Goal: Task Accomplishment & Management: Manage account settings

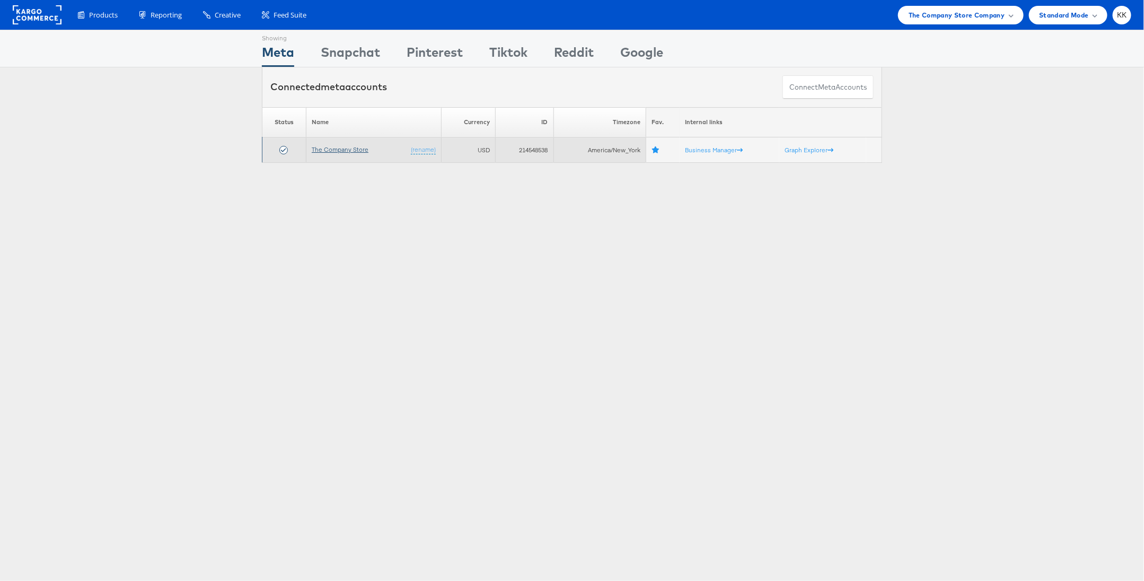
click at [343, 149] on link "The Company Store" at bounding box center [340, 149] width 57 height 8
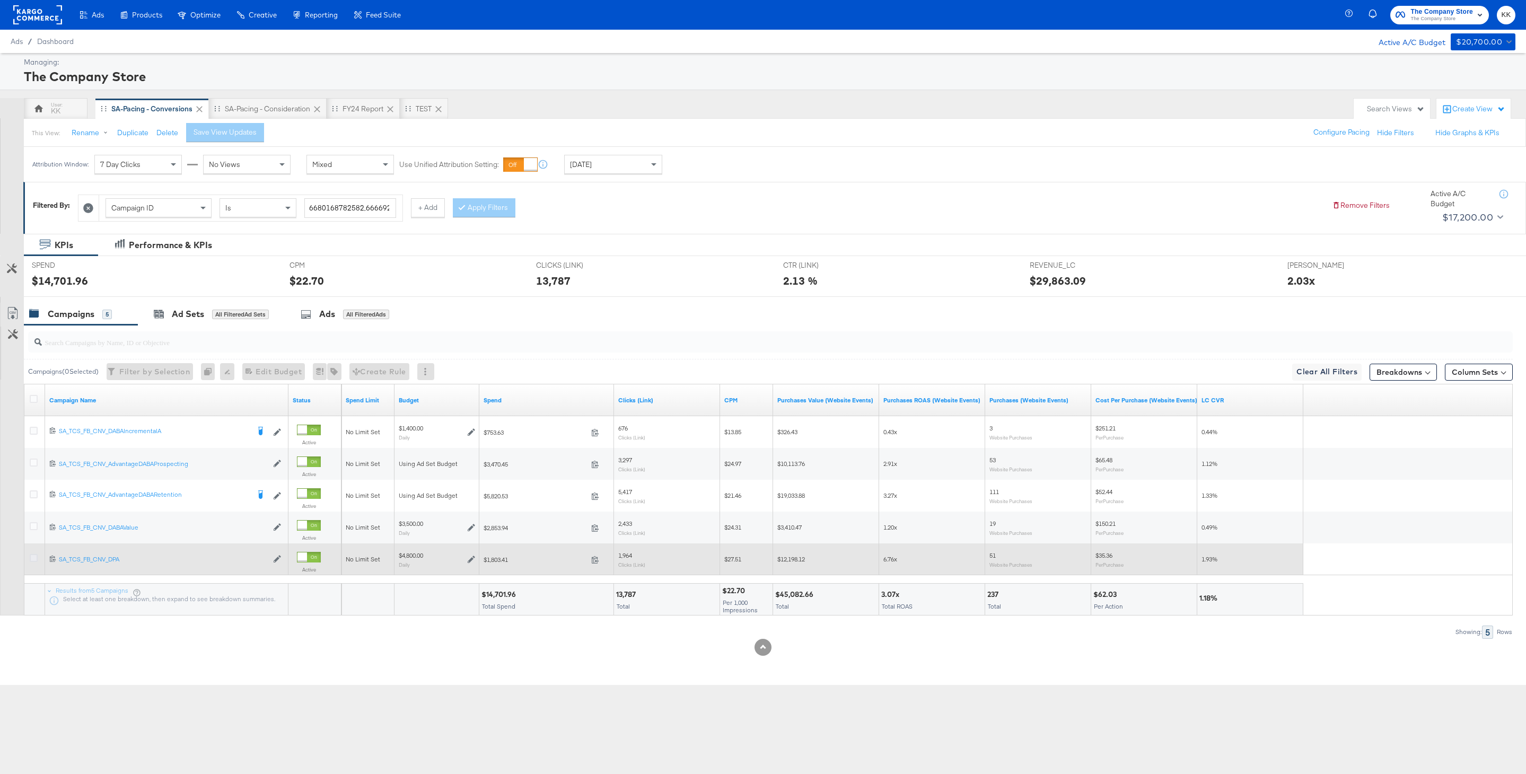
click at [30, 554] on icon at bounding box center [34, 558] width 8 height 8
click at [0, 0] on input "checkbox" at bounding box center [0, 0] width 0 height 0
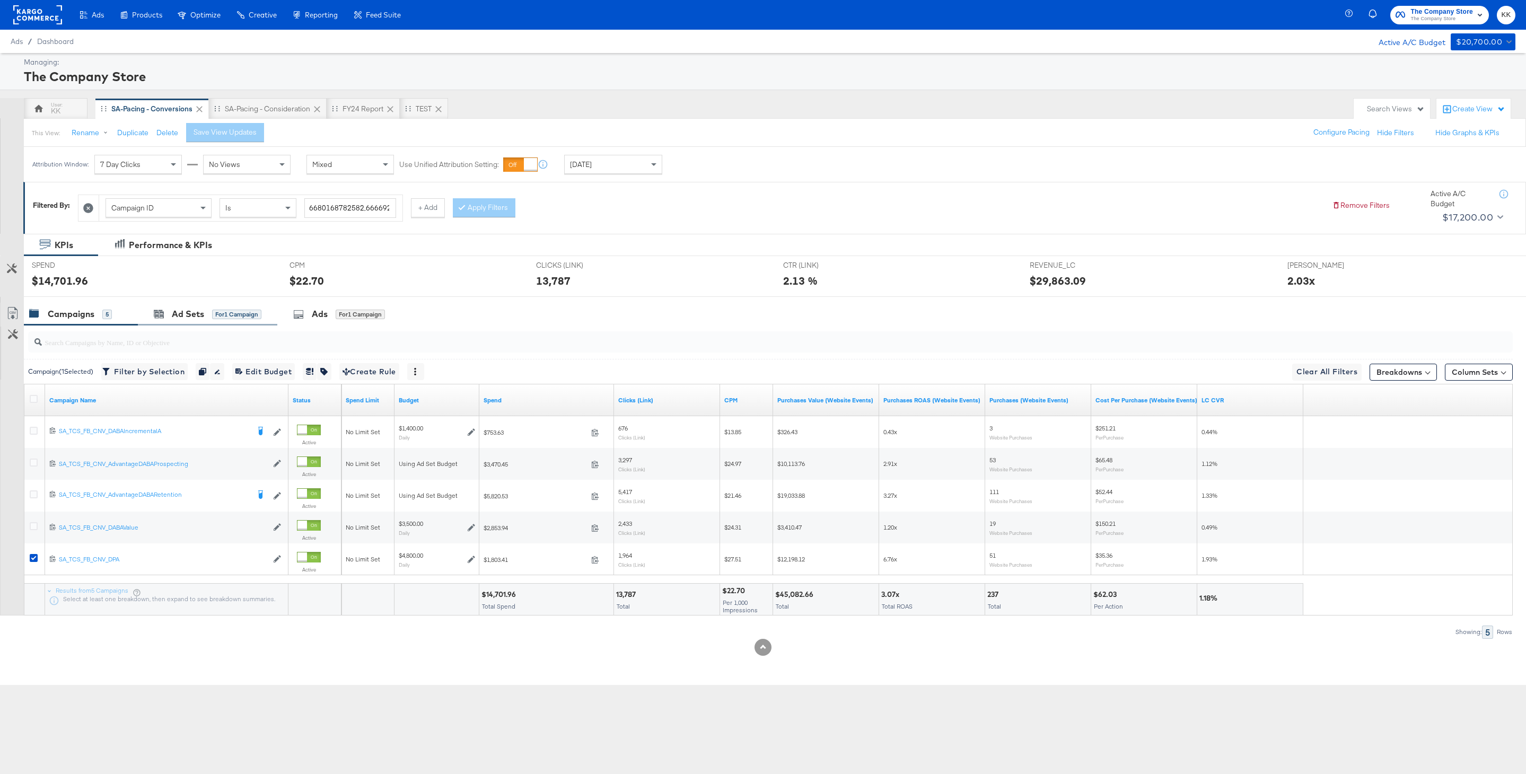
click at [190, 321] on div "Ad Sets for 1 Campaign" at bounding box center [207, 314] width 139 height 23
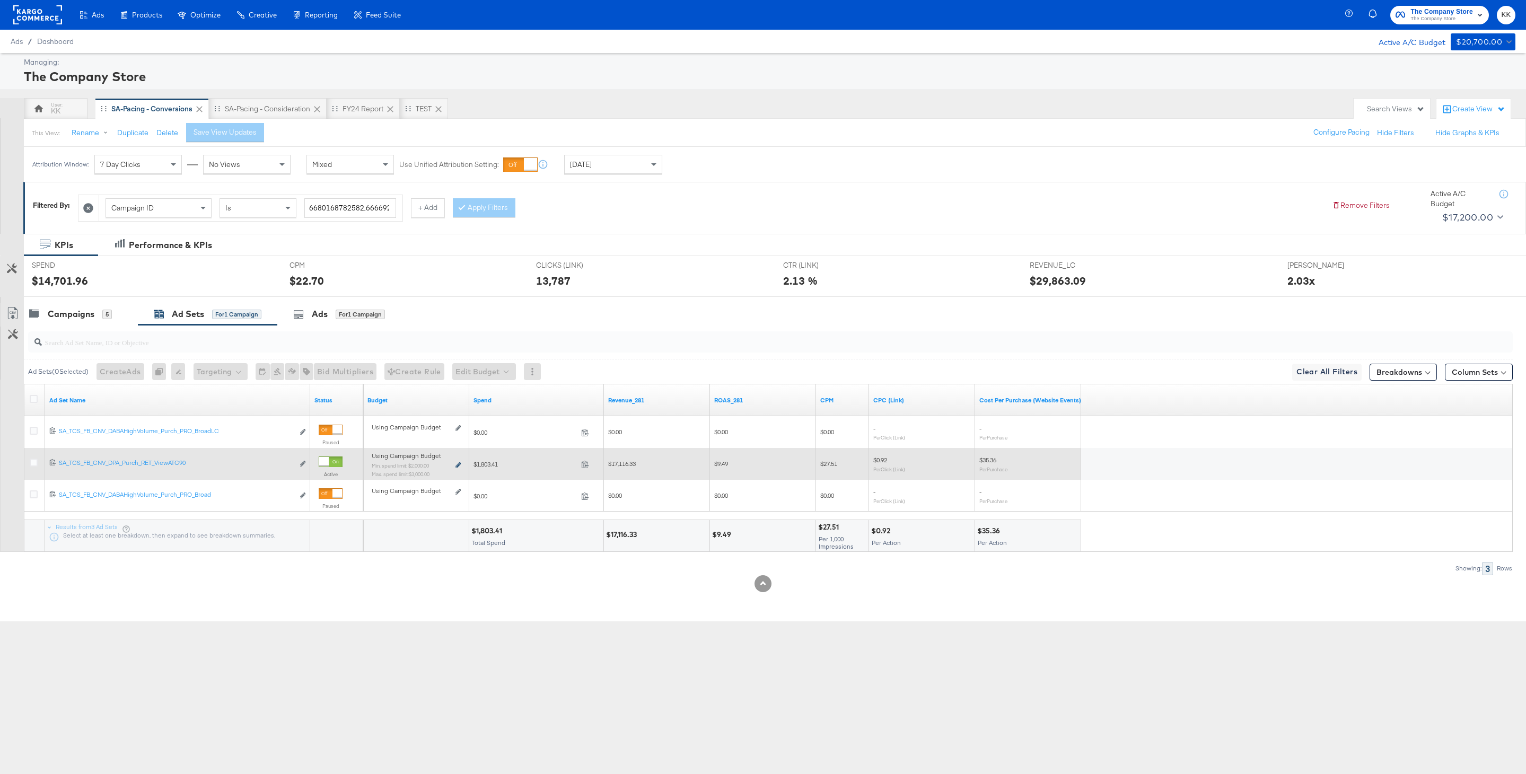
click at [459, 464] on icon at bounding box center [457, 465] width 5 height 6
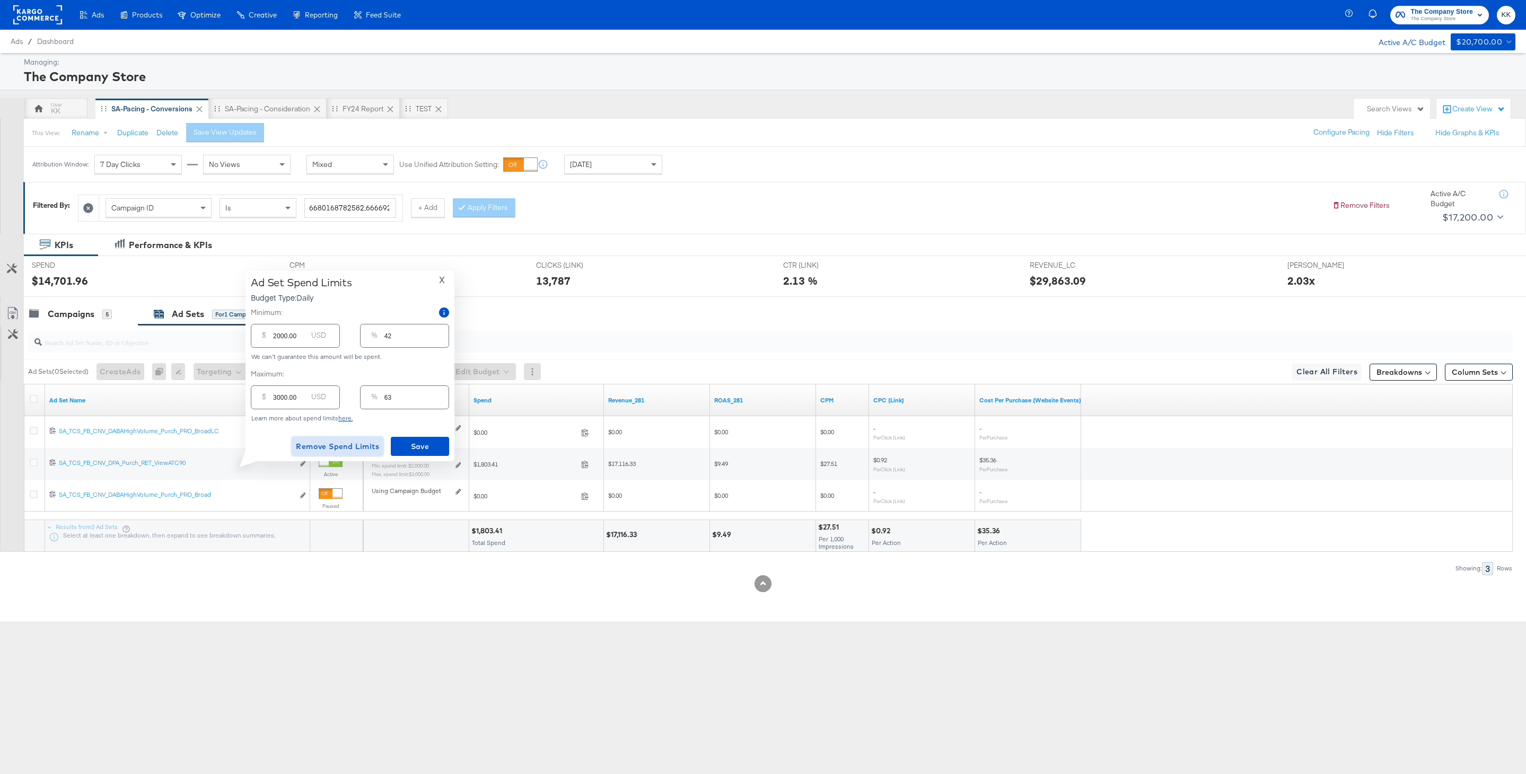
click at [356, 447] on span "Remove Spend Limits" at bounding box center [337, 446] width 83 height 13
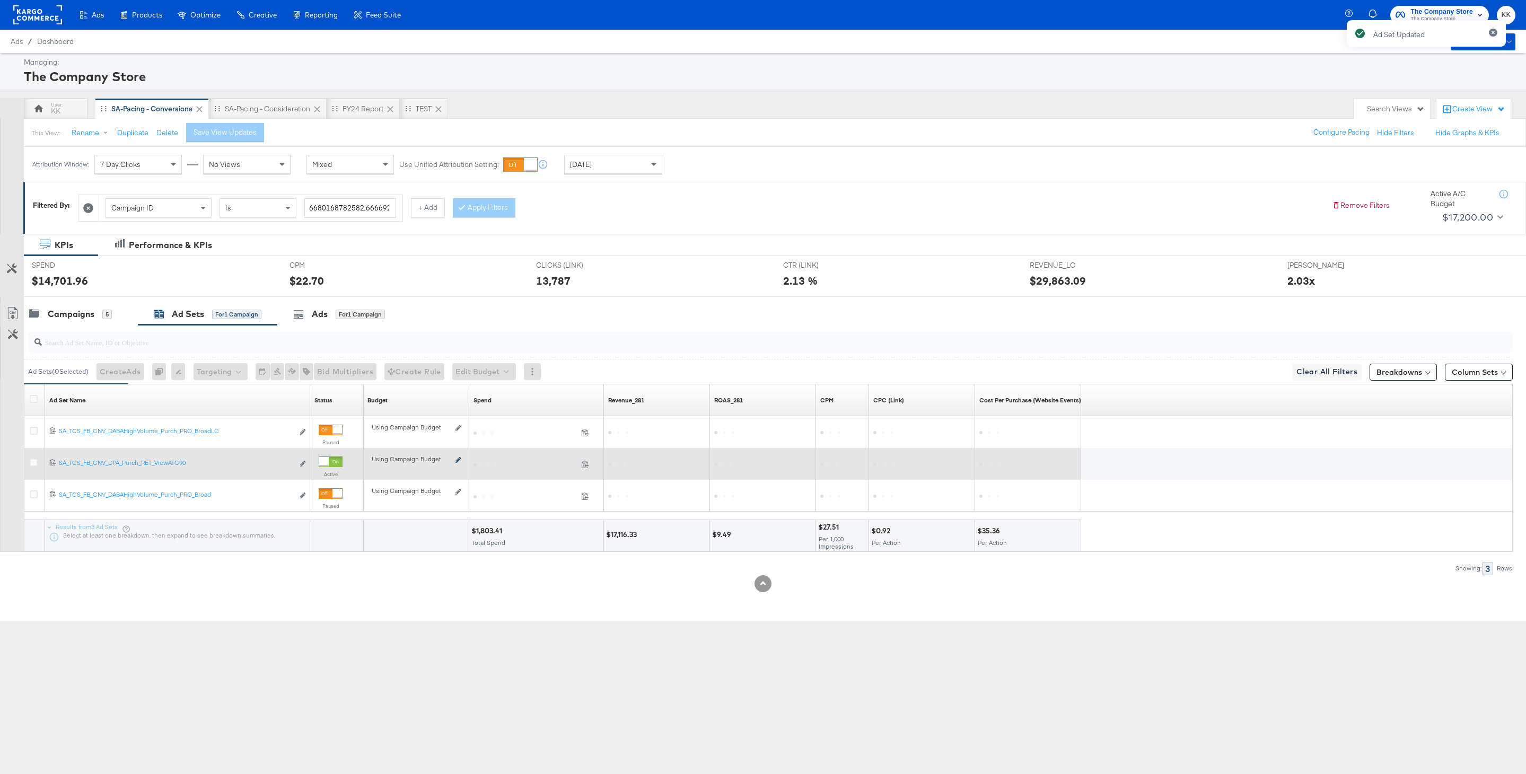
click at [457, 461] on icon at bounding box center [457, 460] width 5 height 6
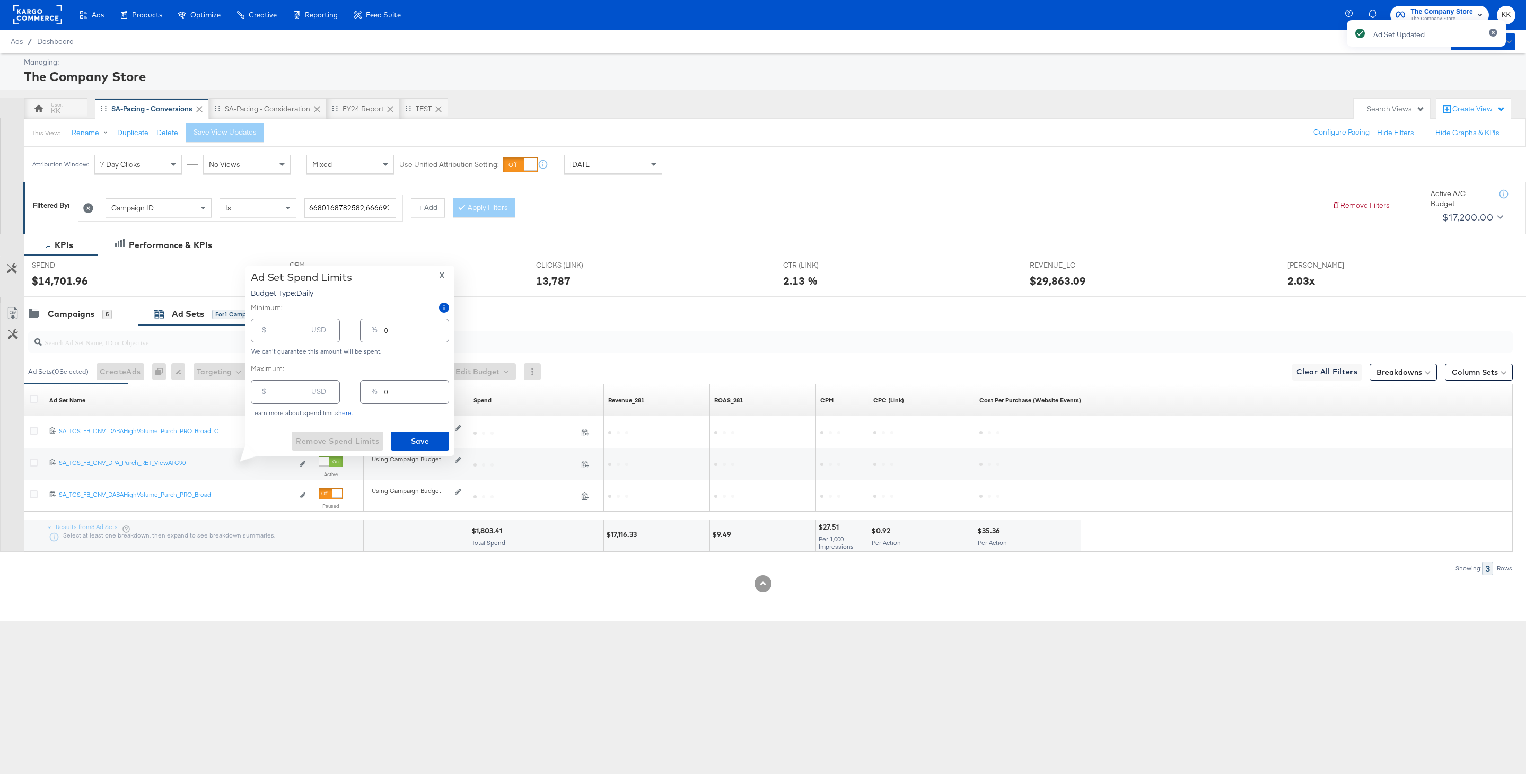
click at [279, 335] on input "number" at bounding box center [290, 326] width 34 height 23
type input "1"
type input "15"
type input "150"
type input "3"
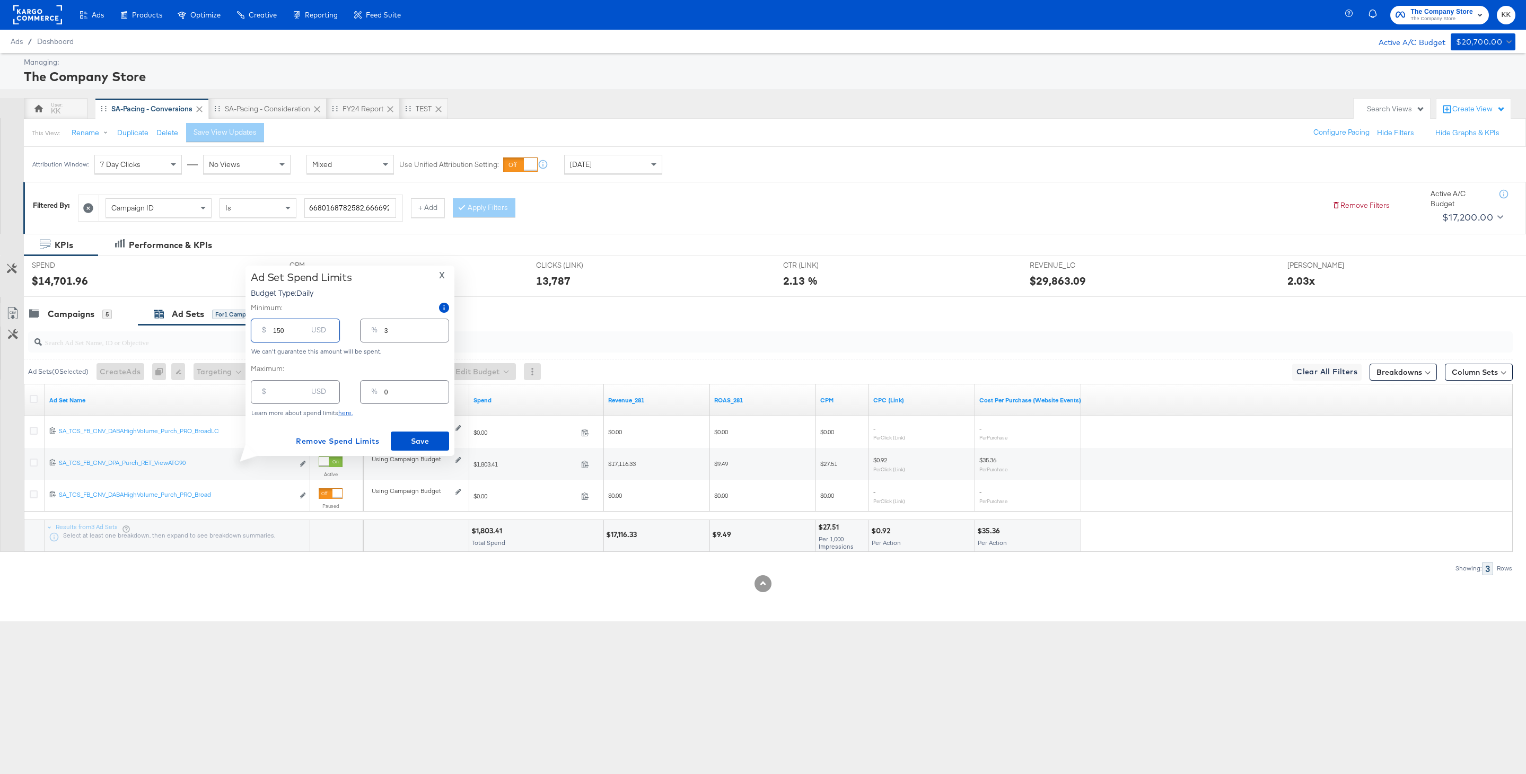
type input "1500"
type input "31"
type input "1500.00"
click at [407, 442] on span "Save" at bounding box center [420, 441] width 50 height 13
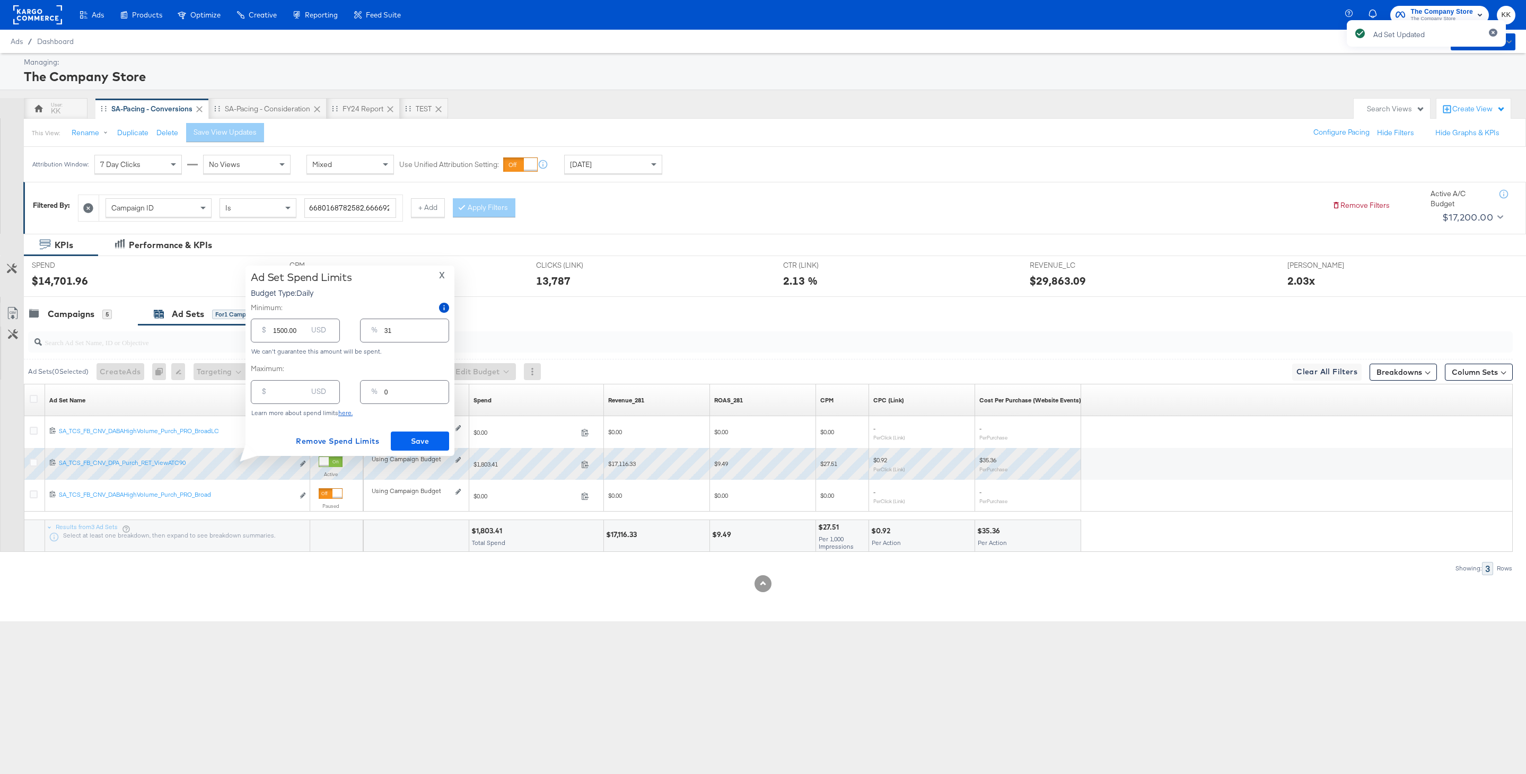
type input "0"
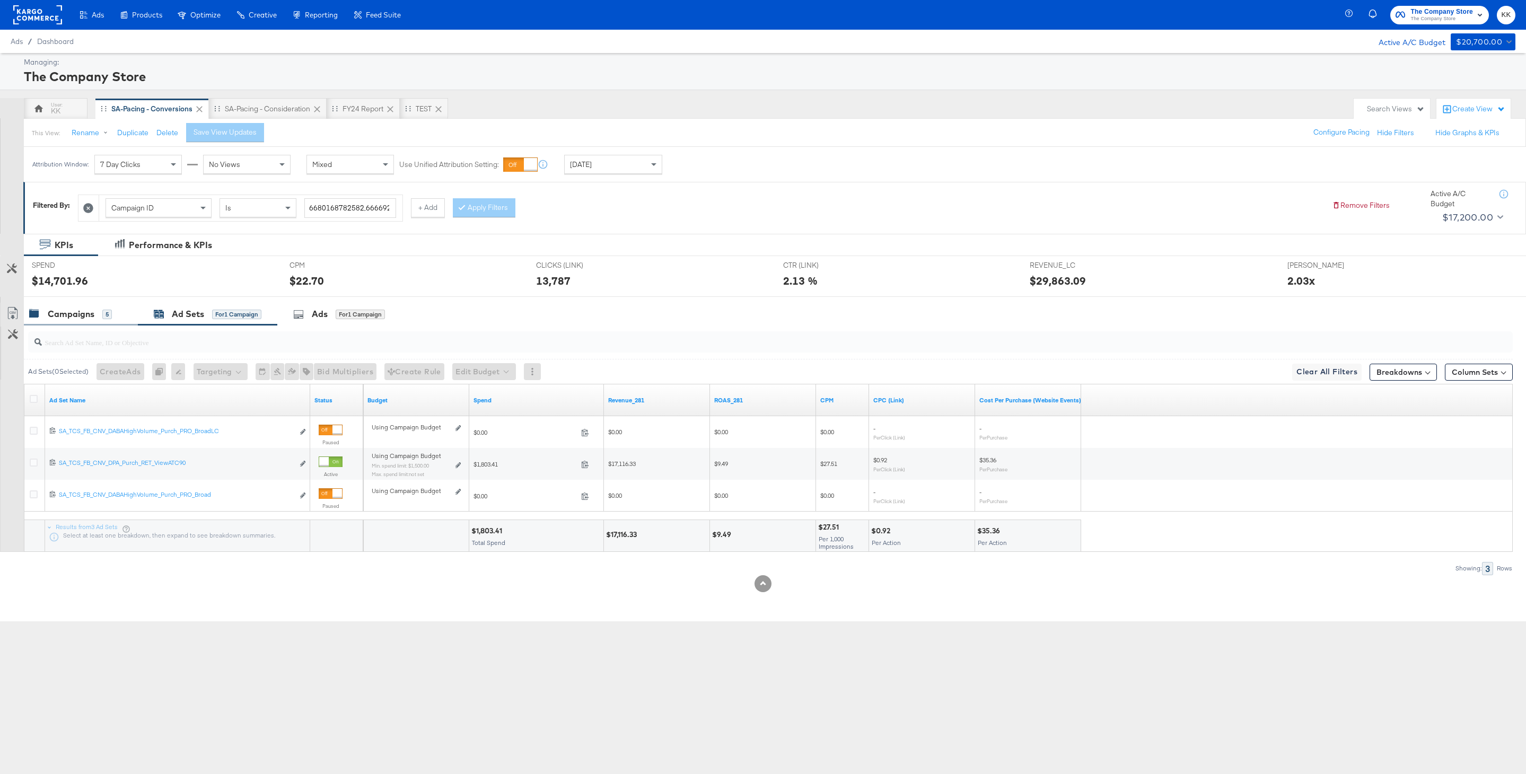
click at [70, 308] on div "Campaigns" at bounding box center [71, 314] width 47 height 12
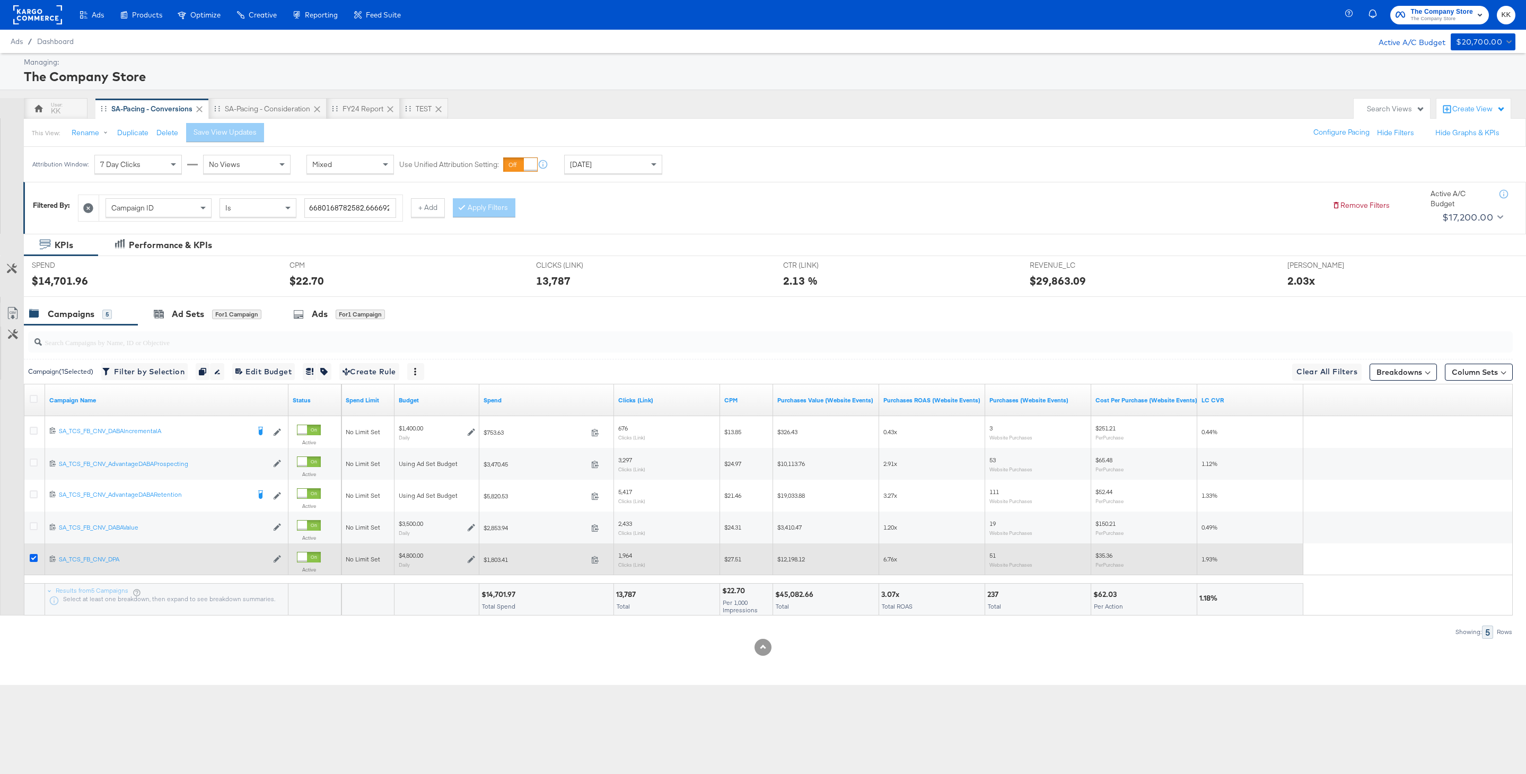
click at [33, 558] on icon at bounding box center [34, 558] width 8 height 8
click at [0, 0] on input "checkbox" at bounding box center [0, 0] width 0 height 0
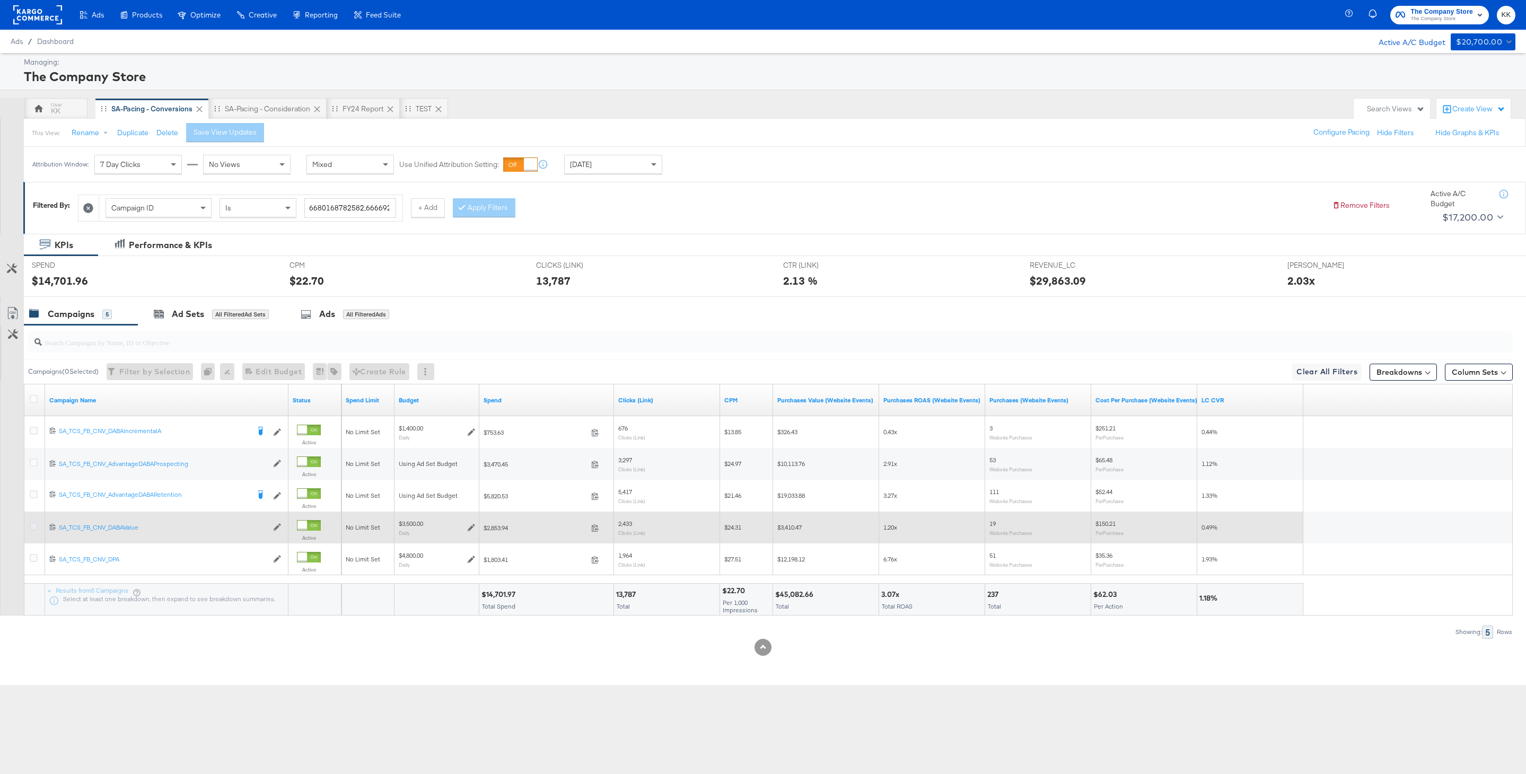
click at [34, 525] on icon at bounding box center [34, 526] width 8 height 8
click at [0, 0] on input "checkbox" at bounding box center [0, 0] width 0 height 0
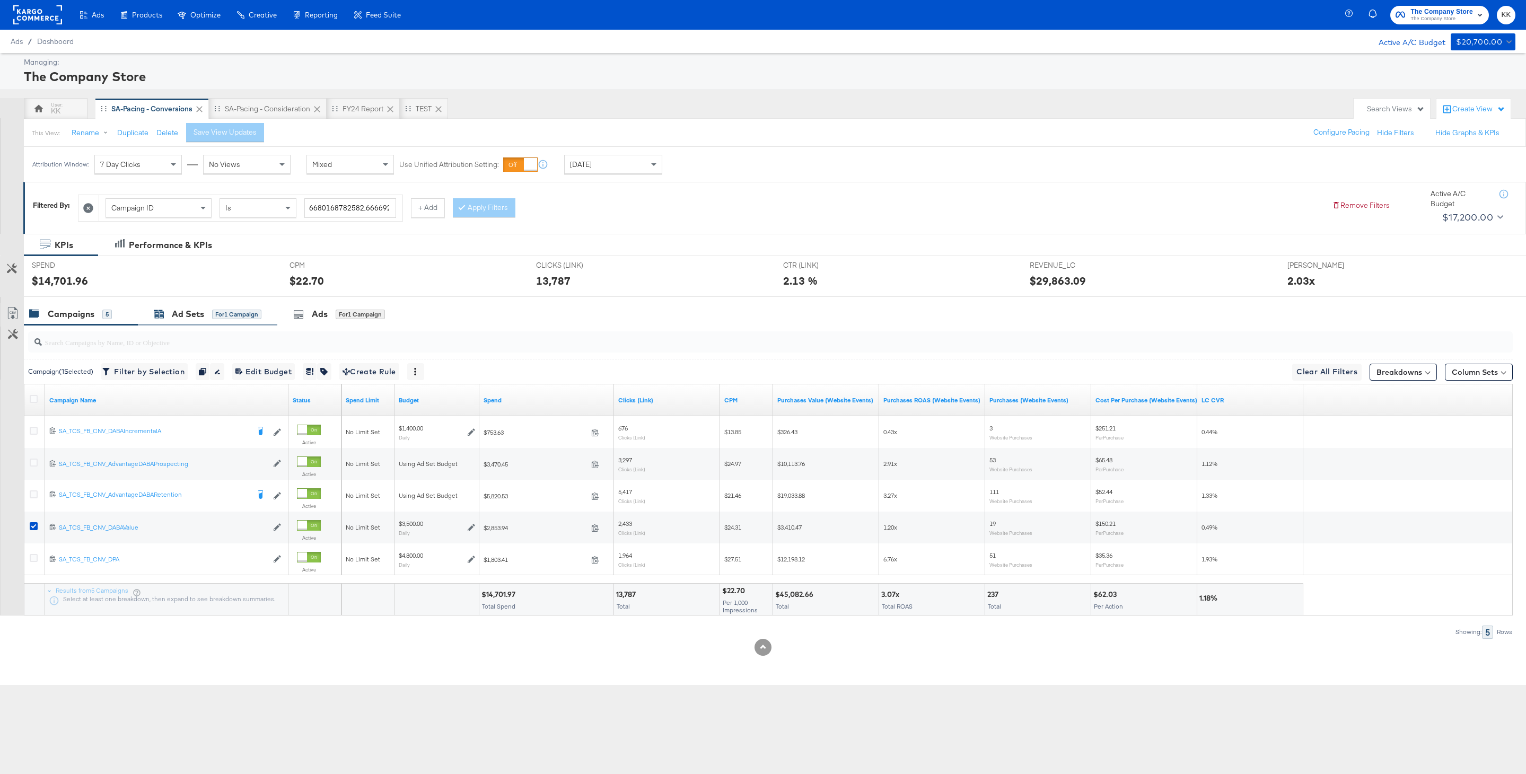
click at [199, 317] on div "Ad Sets" at bounding box center [188, 314] width 32 height 12
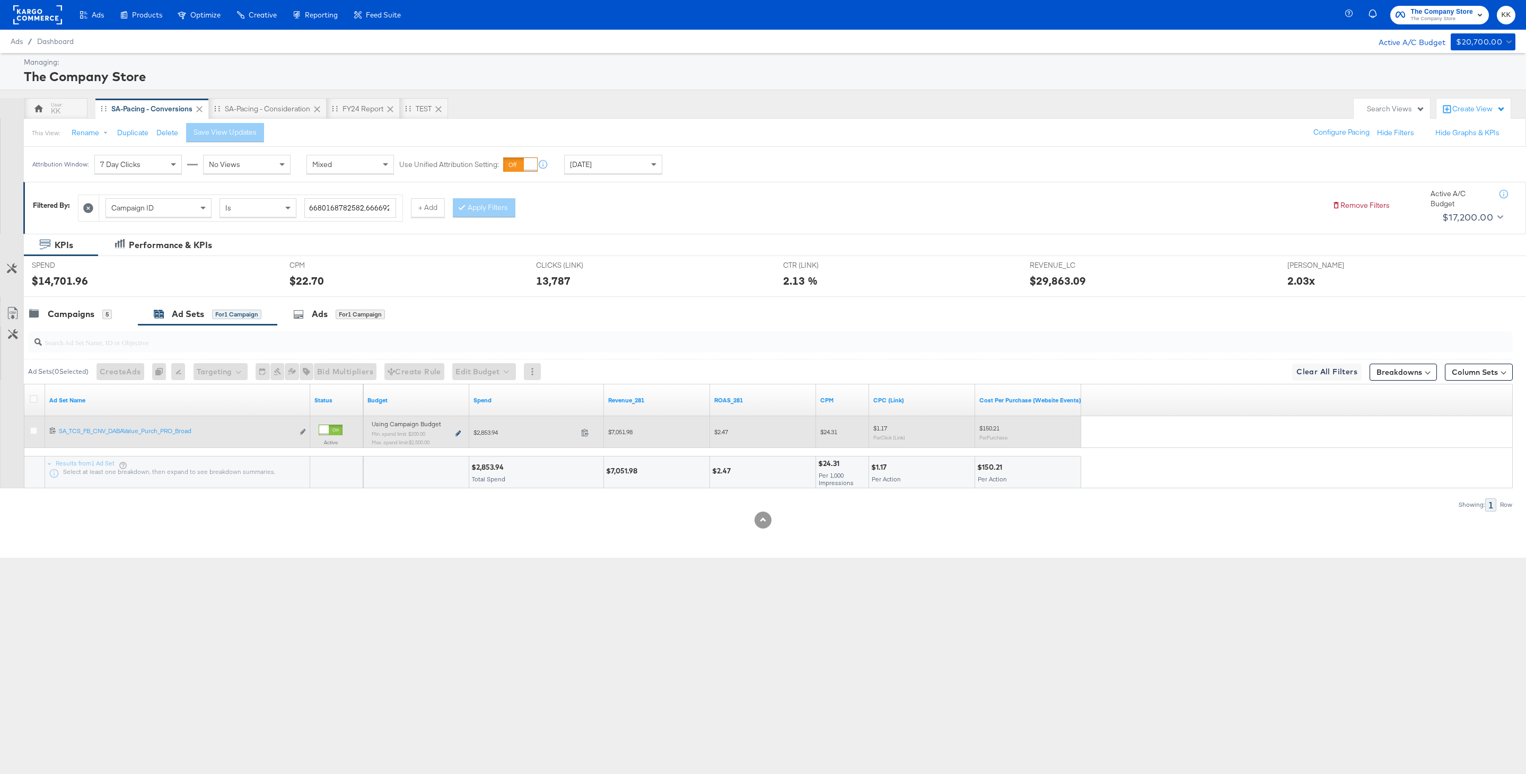
click at [458, 435] on icon at bounding box center [457, 434] width 5 height 6
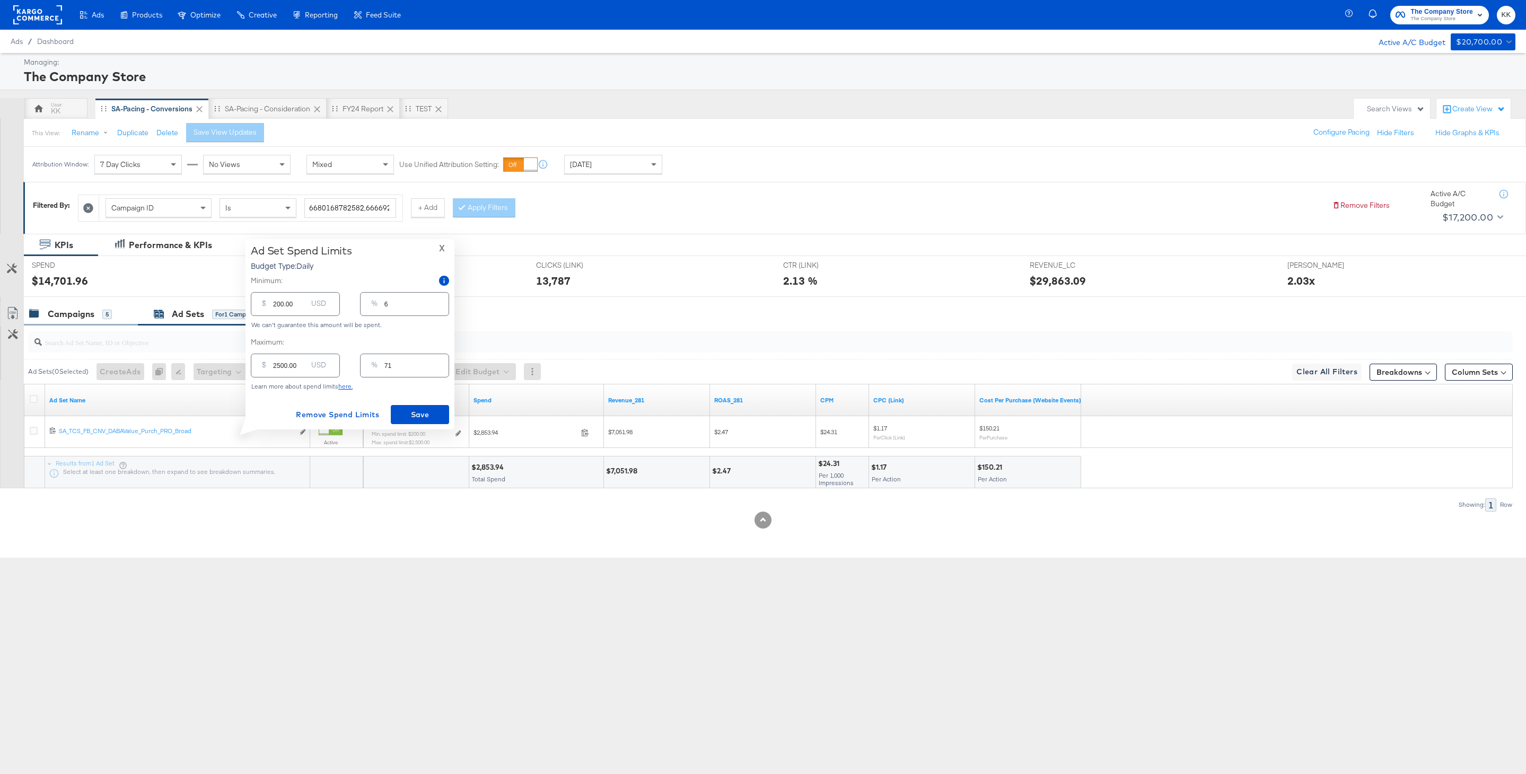
click at [84, 314] on div "Campaigns" at bounding box center [71, 314] width 47 height 12
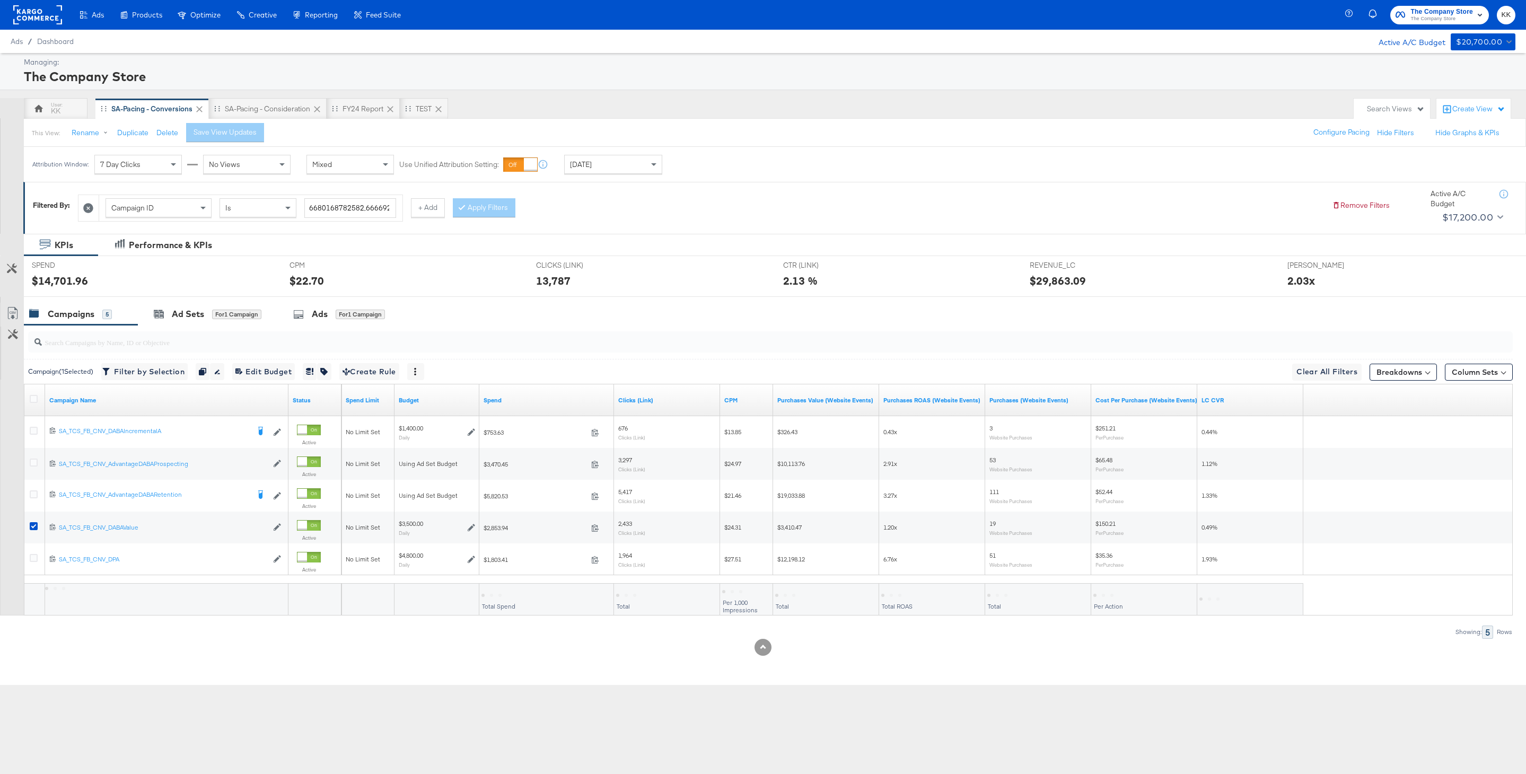
click at [630, 179] on div "Attribution Window: 7 Day Clicks No Views Mixed Use Unified Attribution Setting…" at bounding box center [350, 164] width 652 height 35
click at [630, 172] on div "[DATE]" at bounding box center [613, 164] width 97 height 18
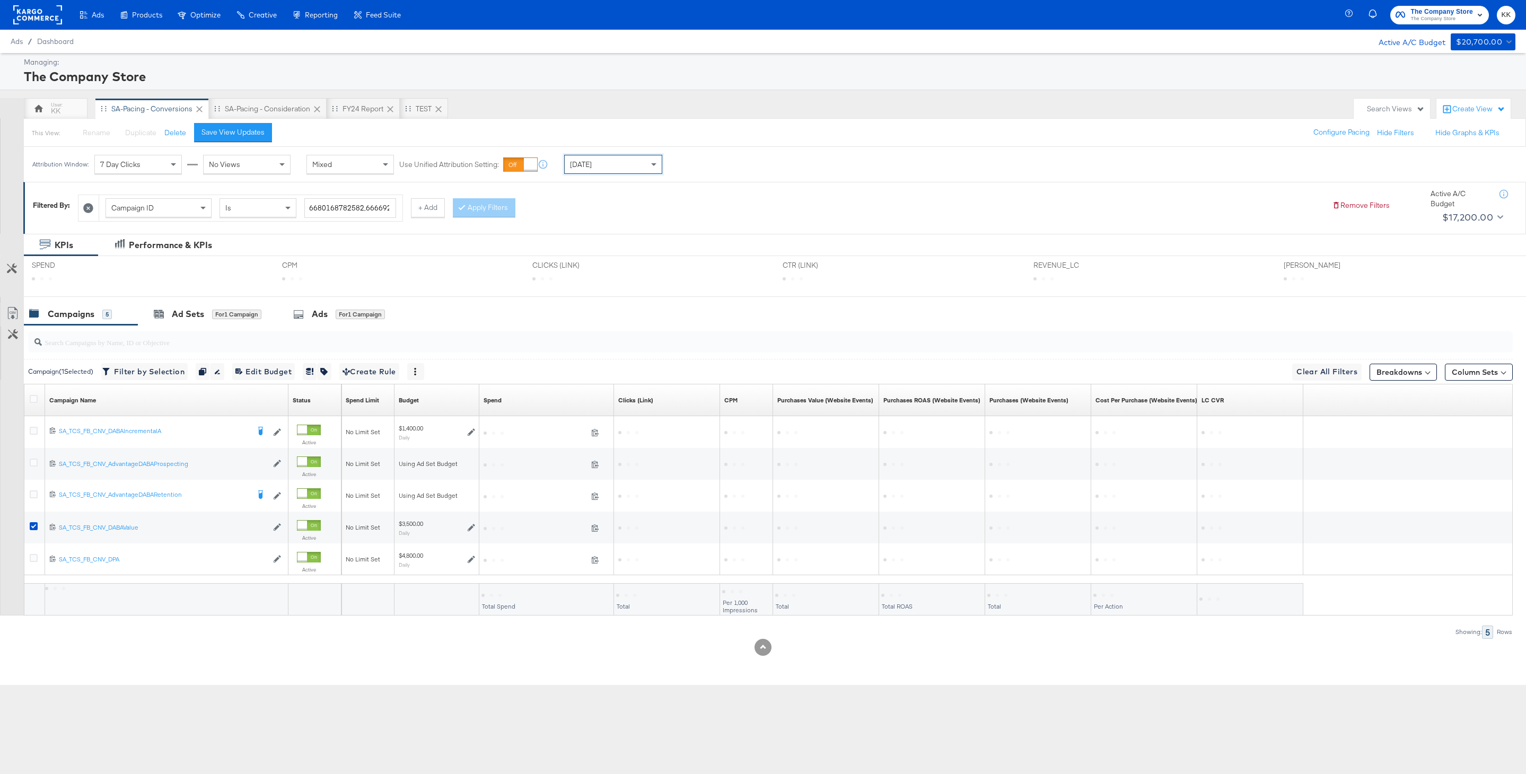
click at [212, 135] on div "Save View Updates" at bounding box center [232, 132] width 63 height 10
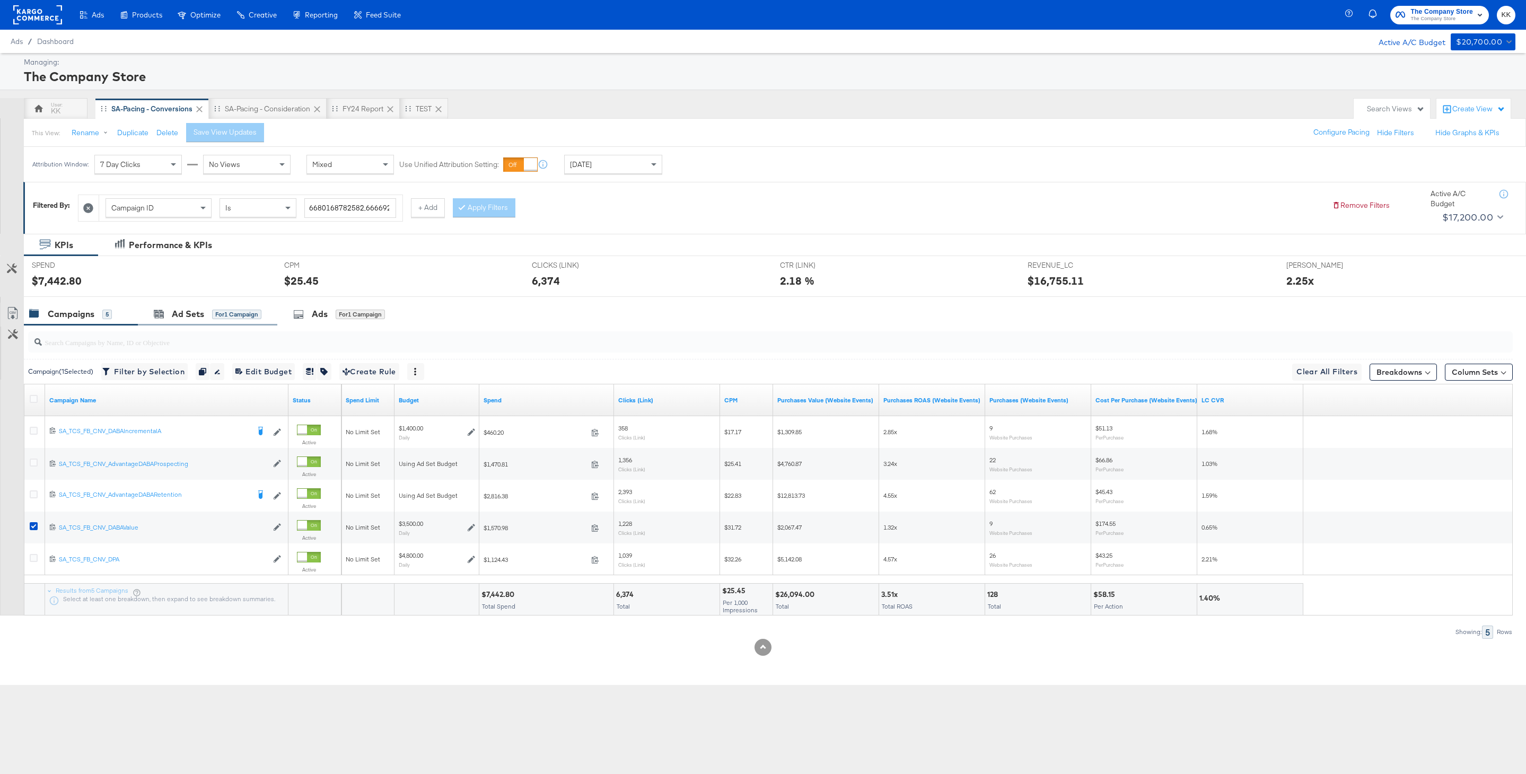
click at [181, 321] on div "Ad Sets for 1 Campaign" at bounding box center [207, 314] width 139 height 23
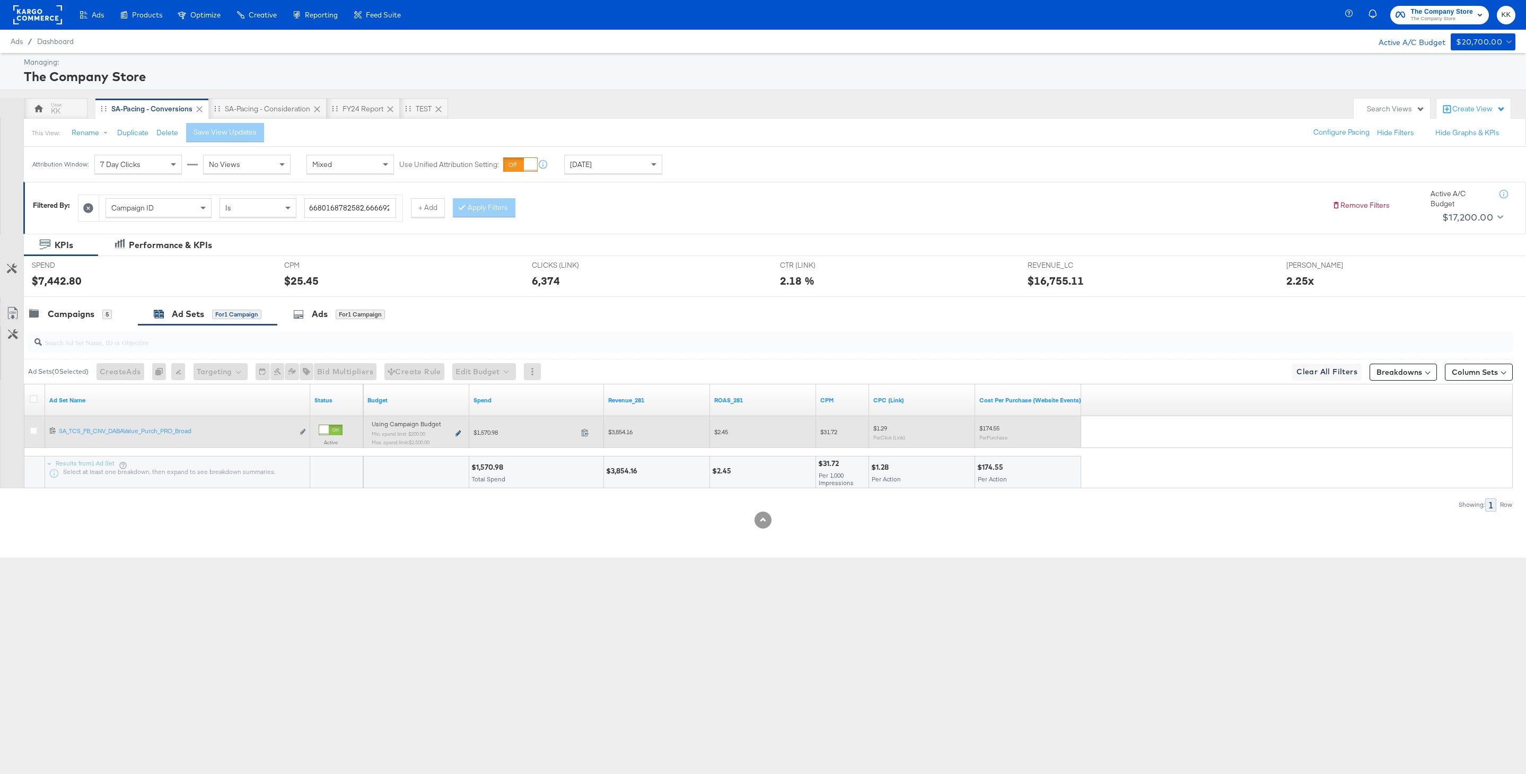
click at [455, 435] on icon at bounding box center [457, 434] width 5 height 6
type input "200.00"
type input "6"
type input "2500.00"
type input "71"
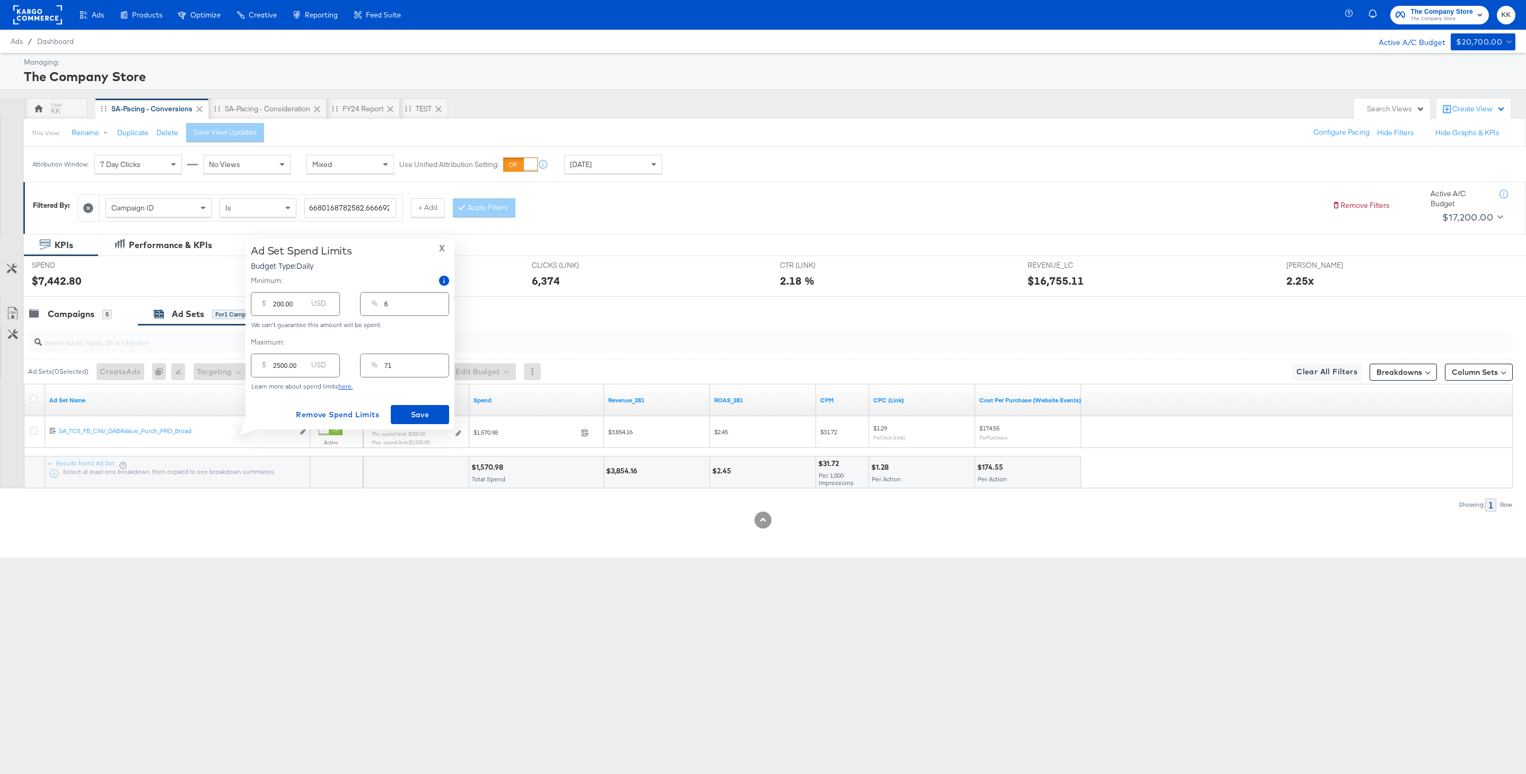
click at [277, 306] on input "200.00" at bounding box center [290, 299] width 34 height 23
type input "00.00"
type input "0"
type input "700.00"
type input "20"
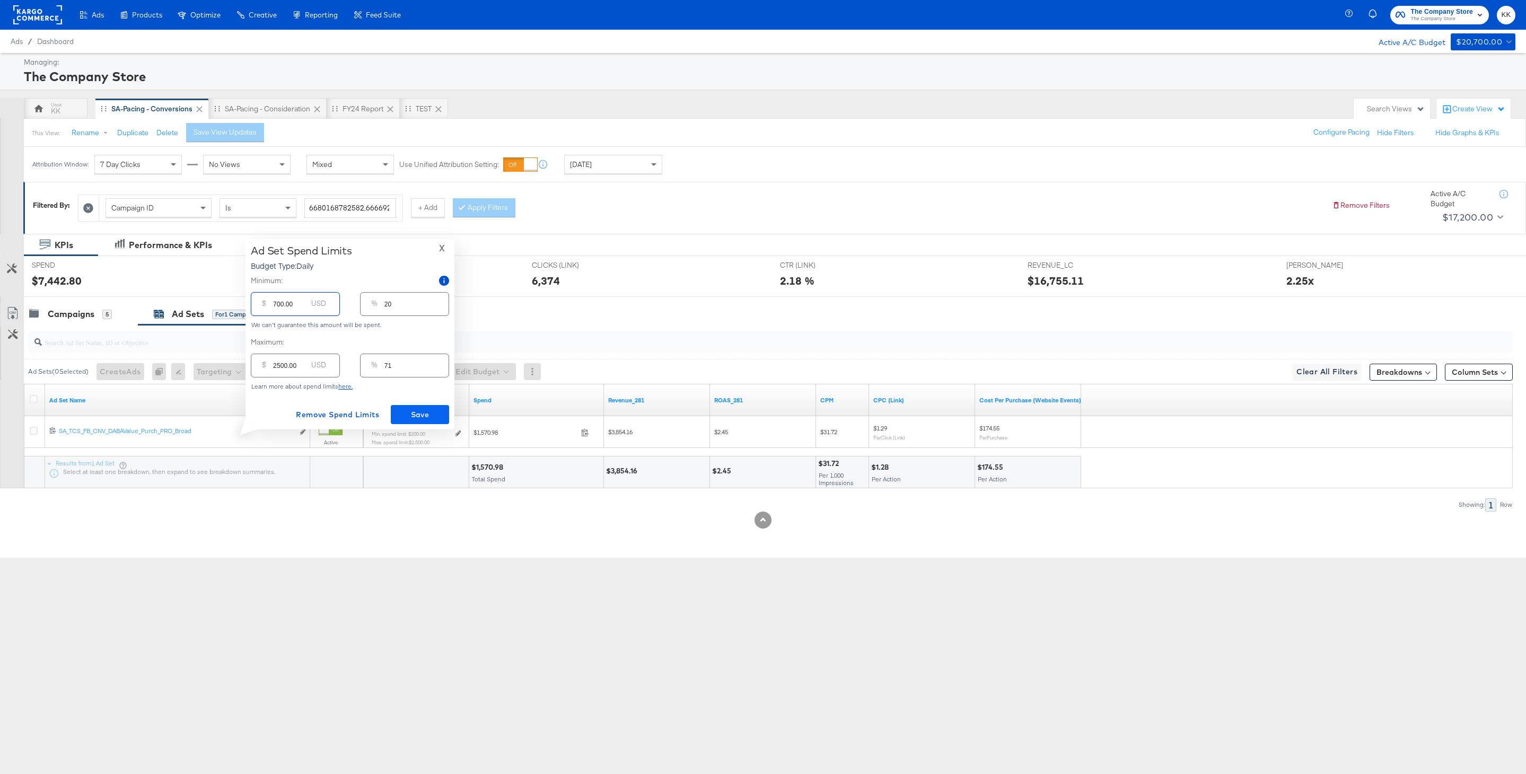
type input "700.00"
click at [422, 410] on span "Save" at bounding box center [420, 414] width 50 height 13
click at [82, 301] on div at bounding box center [763, 301] width 1526 height 8
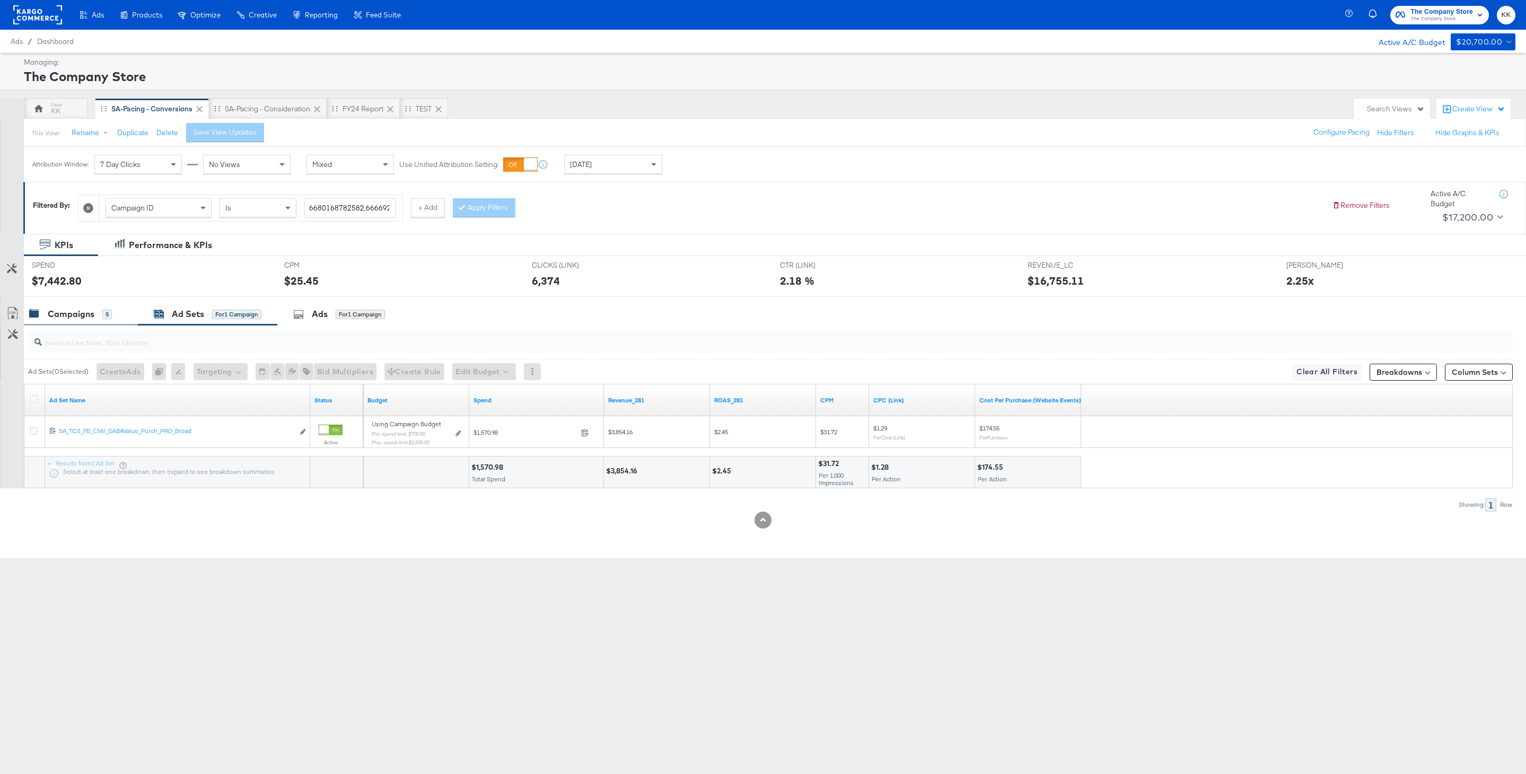
click at [73, 322] on div "Campaigns 5" at bounding box center [81, 314] width 114 height 23
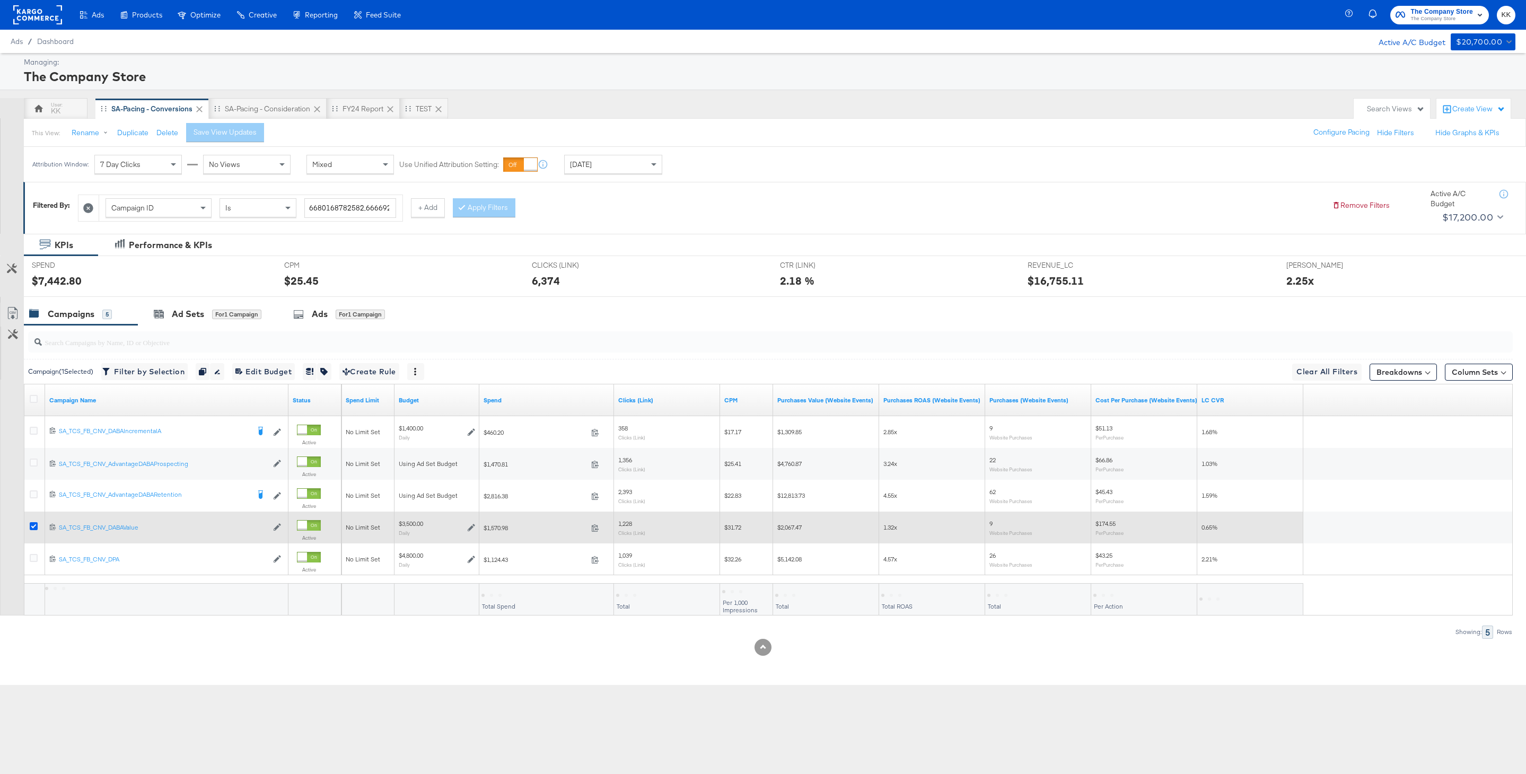
click at [33, 525] on icon at bounding box center [34, 526] width 8 height 8
click at [0, 0] on input "checkbox" at bounding box center [0, 0] width 0 height 0
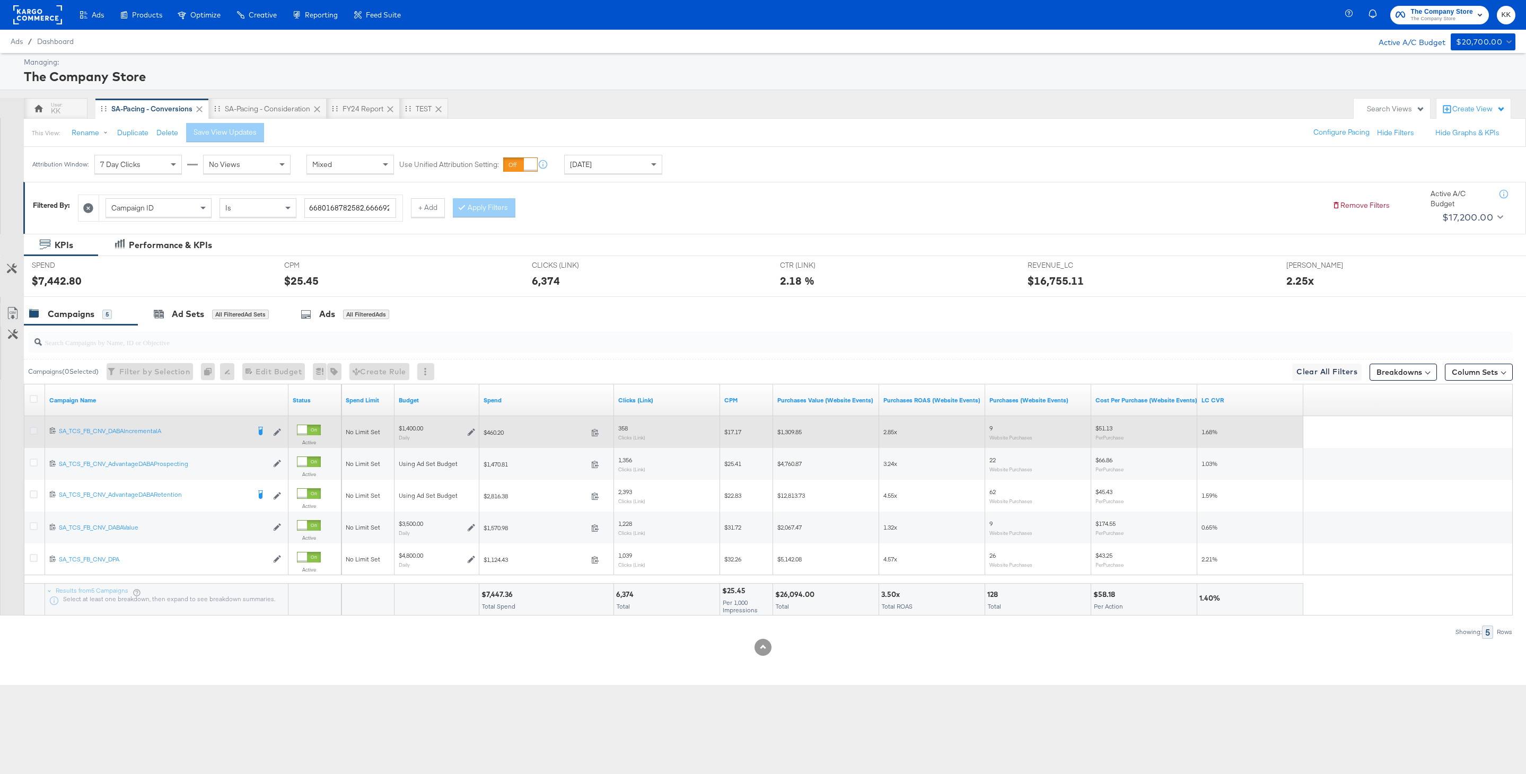
click at [33, 432] on icon at bounding box center [34, 431] width 8 height 8
click at [0, 0] on input "checkbox" at bounding box center [0, 0] width 0 height 0
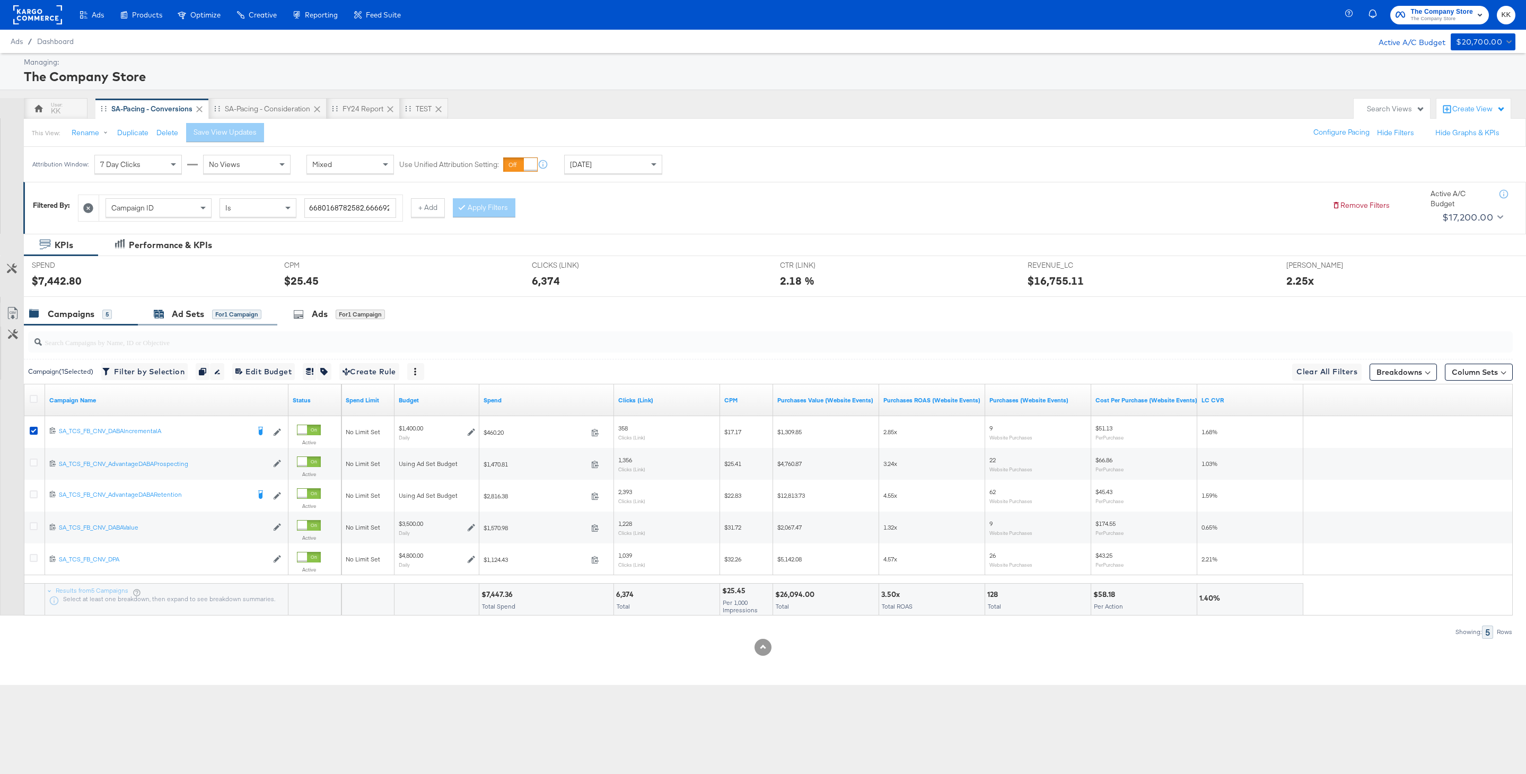
click at [231, 312] on div "for 1 Campaign" at bounding box center [236, 315] width 49 height 10
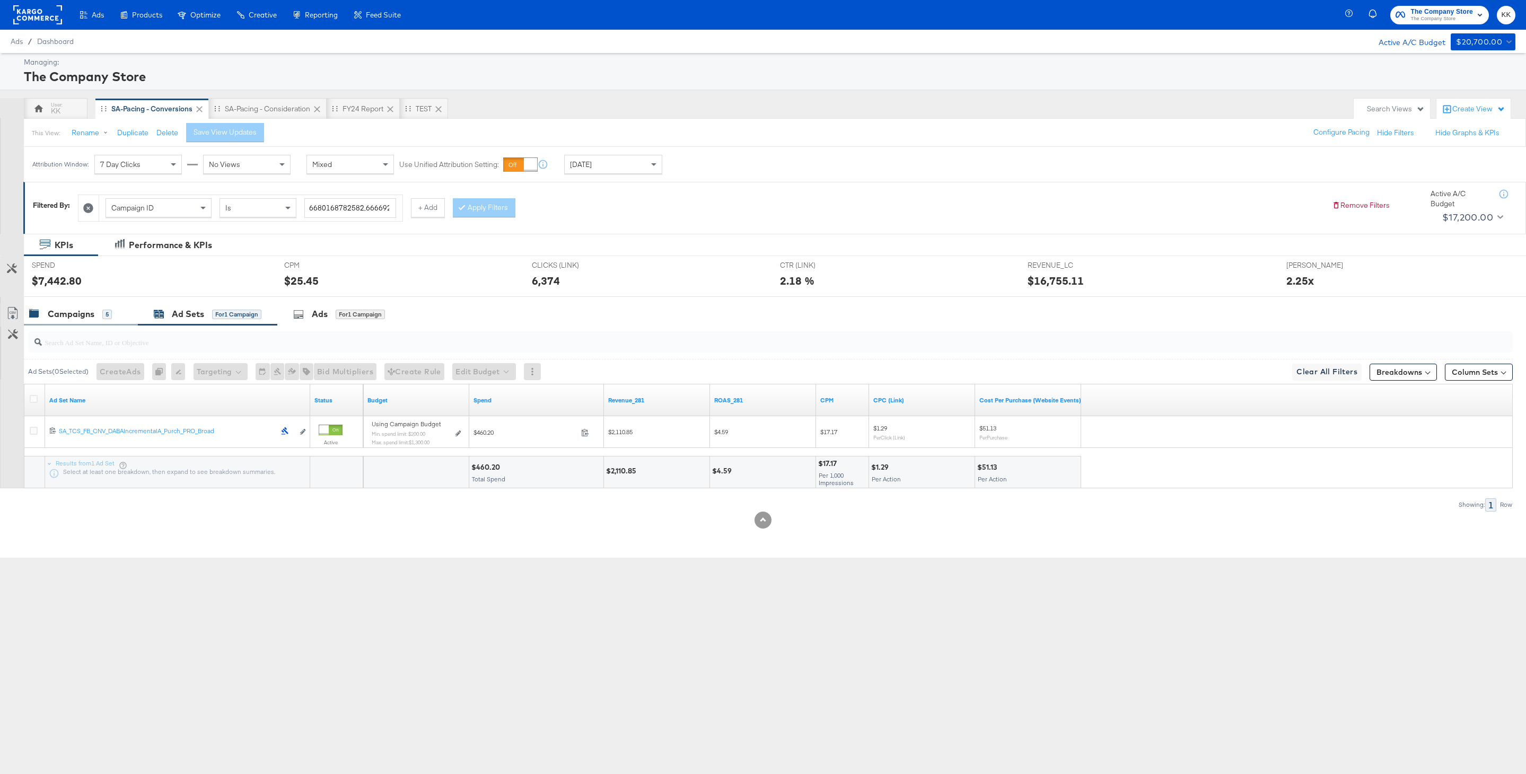
click at [86, 311] on div "Campaigns" at bounding box center [71, 314] width 47 height 12
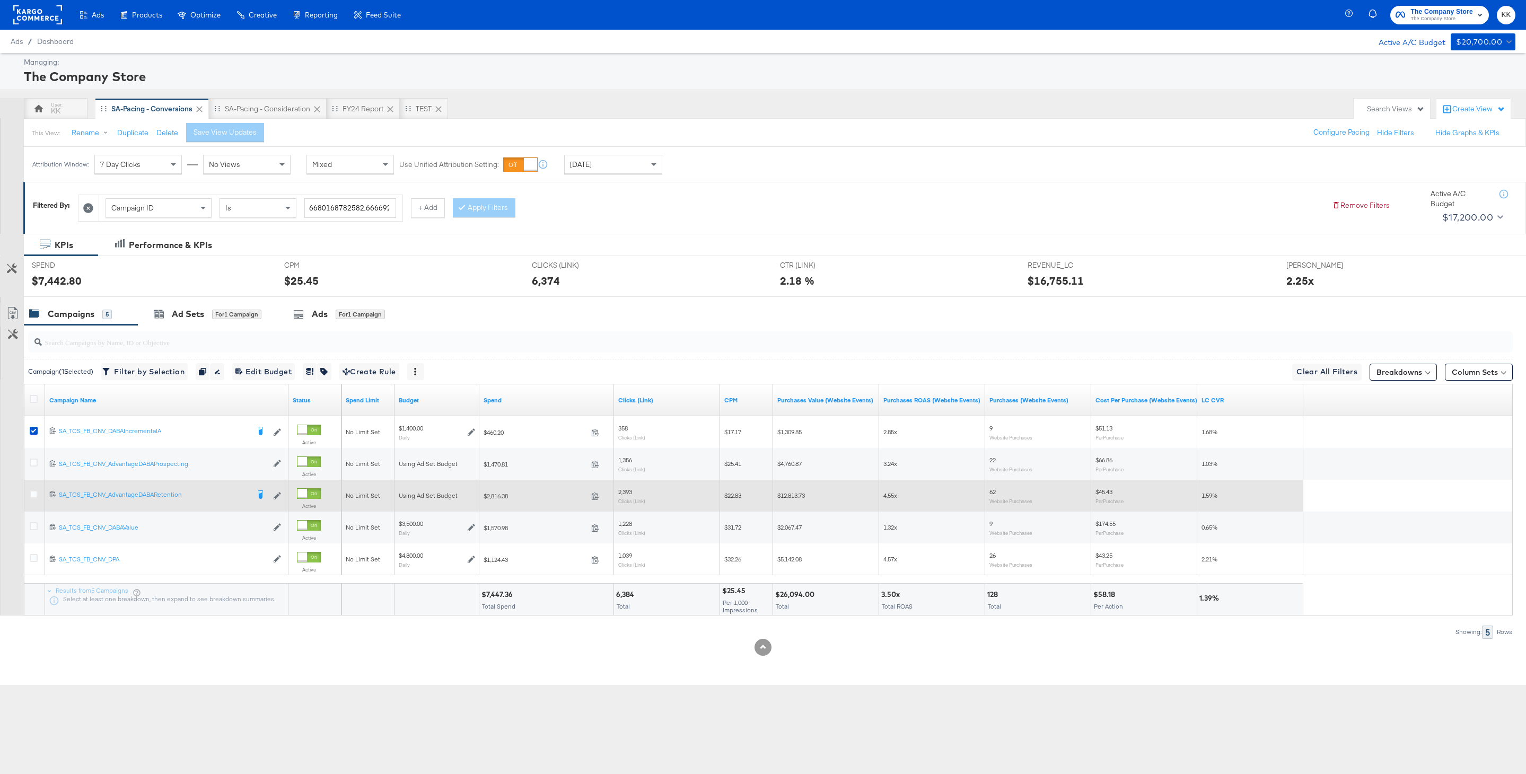
click at [31, 500] on div at bounding box center [35, 495] width 11 height 11
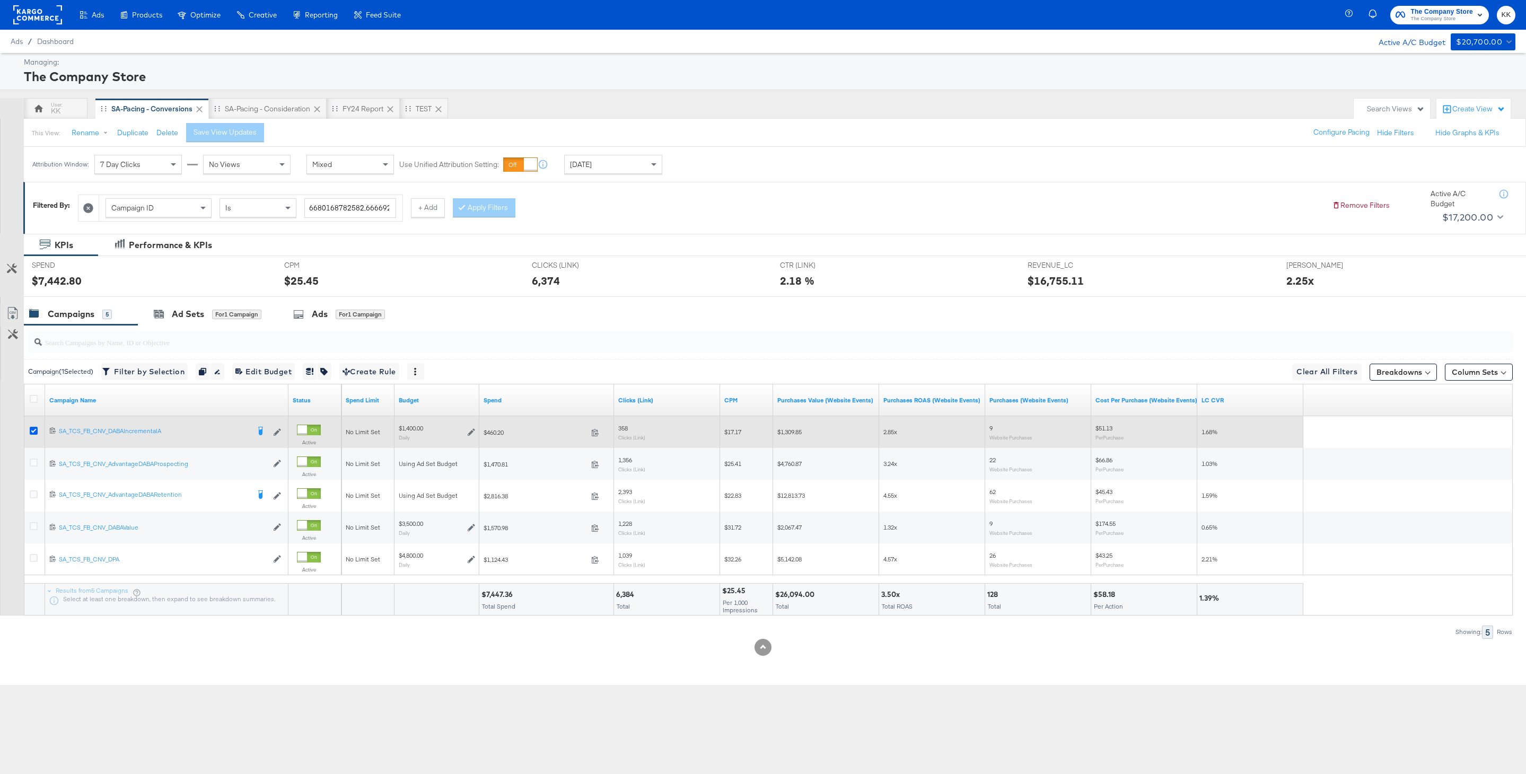
click at [32, 432] on icon at bounding box center [34, 431] width 8 height 8
click at [0, 0] on input "checkbox" at bounding box center [0, 0] width 0 height 0
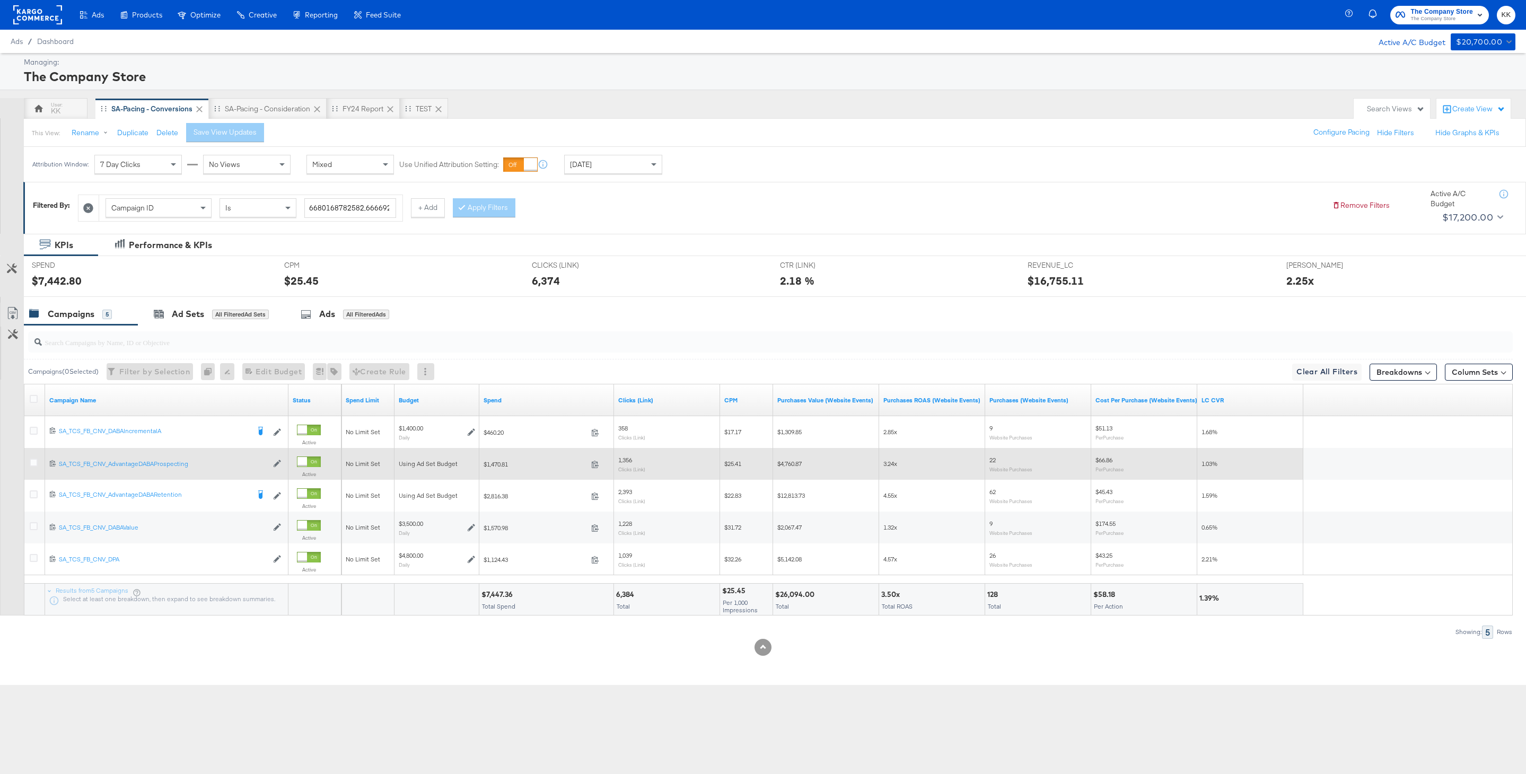
click at [32, 457] on div at bounding box center [35, 463] width 20 height 19
click at [33, 463] on icon at bounding box center [34, 463] width 8 height 8
click at [0, 0] on input "checkbox" at bounding box center [0, 0] width 0 height 0
